Goal: Task Accomplishment & Management: Use online tool/utility

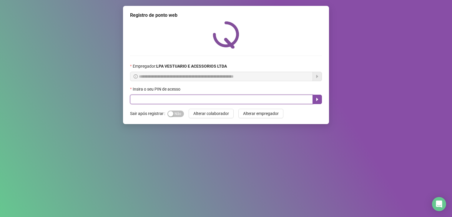
click at [148, 102] on input "text" at bounding box center [221, 99] width 183 height 9
type input "*****"
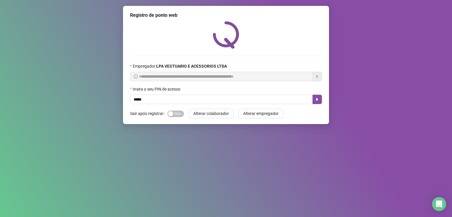
click at [171, 118] on div "Sim Não" at bounding box center [176, 113] width 16 height 9
click at [173, 114] on div "button" at bounding box center [170, 113] width 5 height 5
click at [315, 102] on button "button" at bounding box center [317, 99] width 9 height 9
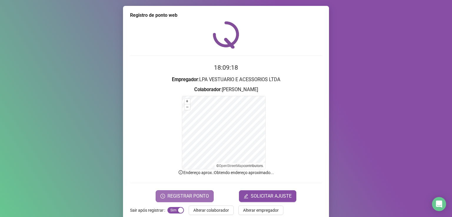
click at [187, 199] on button "REGISTRAR PONTO" at bounding box center [185, 197] width 58 height 12
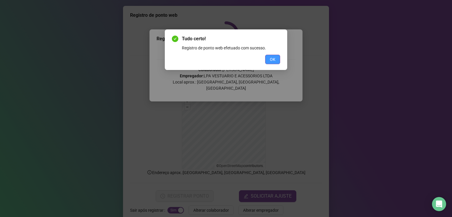
click at [272, 59] on span "OK" at bounding box center [273, 59] width 6 height 6
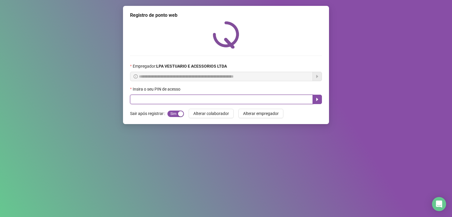
click at [159, 100] on input "text" at bounding box center [221, 99] width 183 height 9
type input "*****"
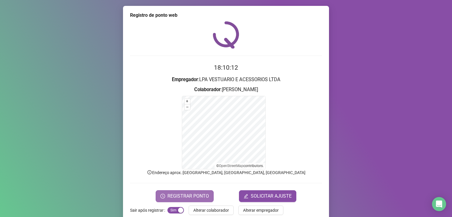
drag, startPoint x: 199, startPoint y: 196, endPoint x: 204, endPoint y: 195, distance: 4.9
click at [203, 196] on span "REGISTRAR PONTO" at bounding box center [189, 196] width 42 height 7
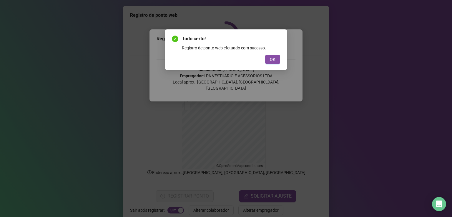
click at [273, 58] on span "OK" at bounding box center [273, 59] width 6 height 6
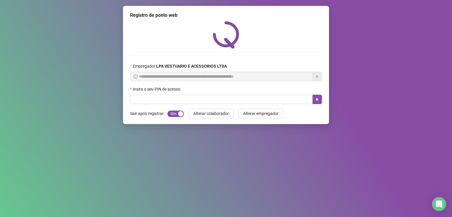
drag, startPoint x: 185, startPoint y: 95, endPoint x: 182, endPoint y: 87, distance: 8.8
click at [186, 90] on div "Insira o seu PIN de acesso" at bounding box center [226, 90] width 192 height 9
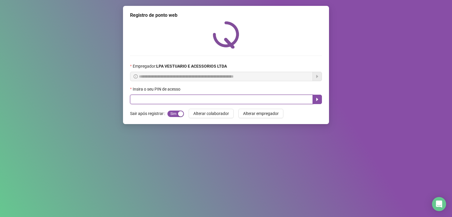
click at [189, 103] on input "text" at bounding box center [221, 99] width 183 height 9
type input "*****"
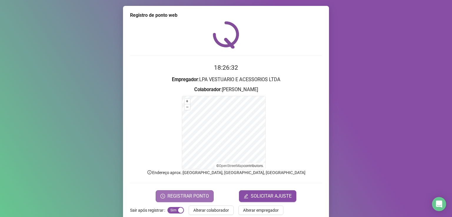
click at [191, 196] on span "REGISTRAR PONTO" at bounding box center [189, 196] width 42 height 7
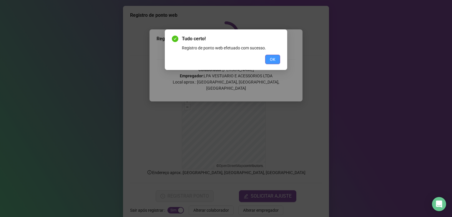
click at [268, 59] on button "OK" at bounding box center [272, 59] width 15 height 9
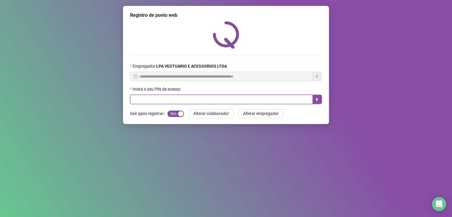
click at [231, 101] on input "text" at bounding box center [221, 99] width 183 height 9
type input "*****"
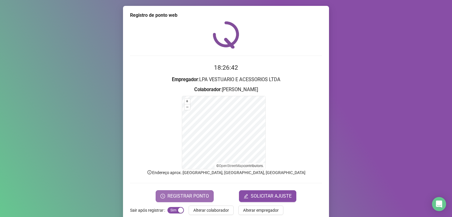
click at [206, 201] on button "REGISTRAR PONTO" at bounding box center [185, 197] width 58 height 12
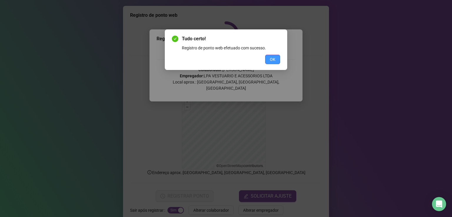
click at [277, 59] on button "OK" at bounding box center [272, 59] width 15 height 9
